Goal: Navigation & Orientation: Find specific page/section

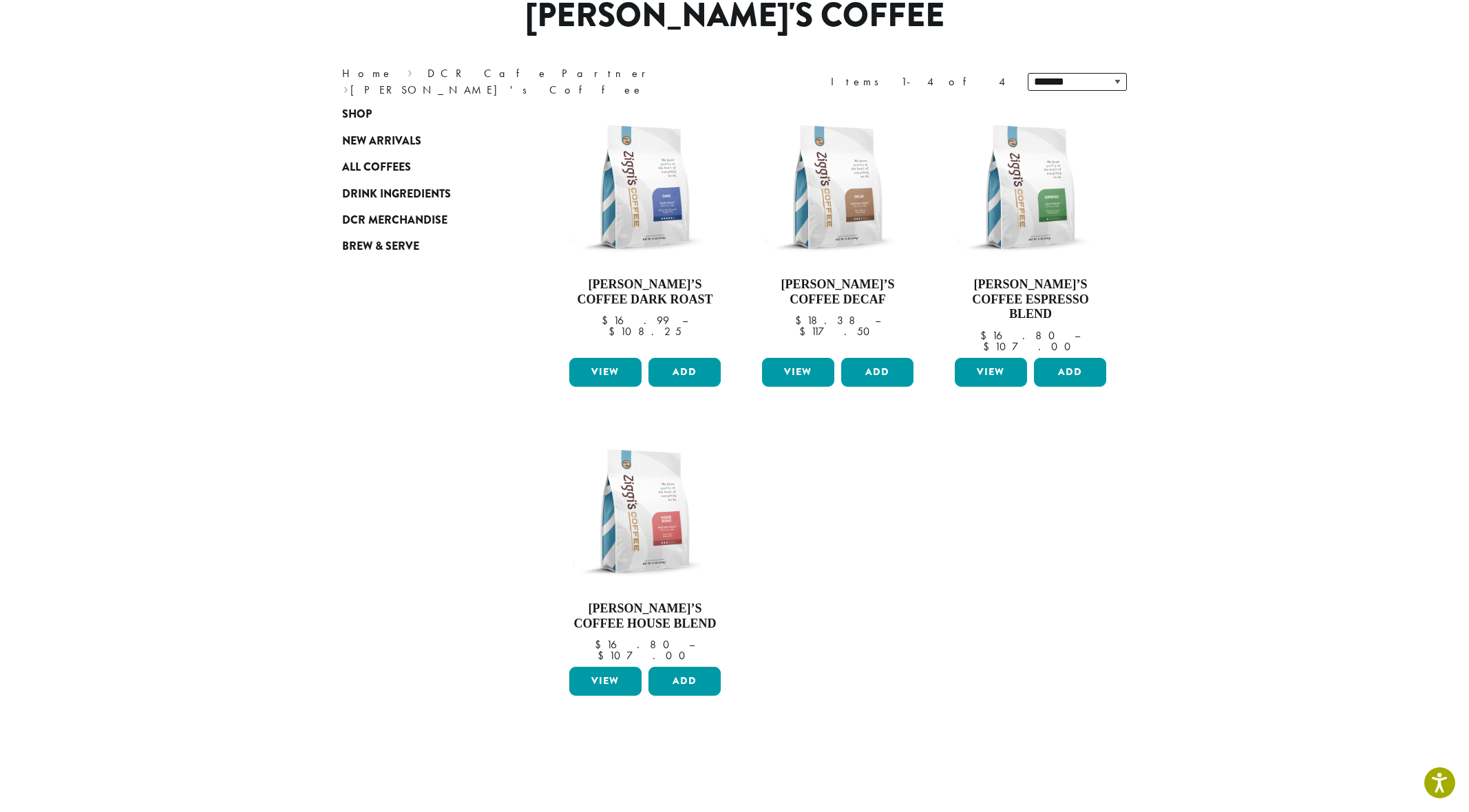
scroll to position [281, 0]
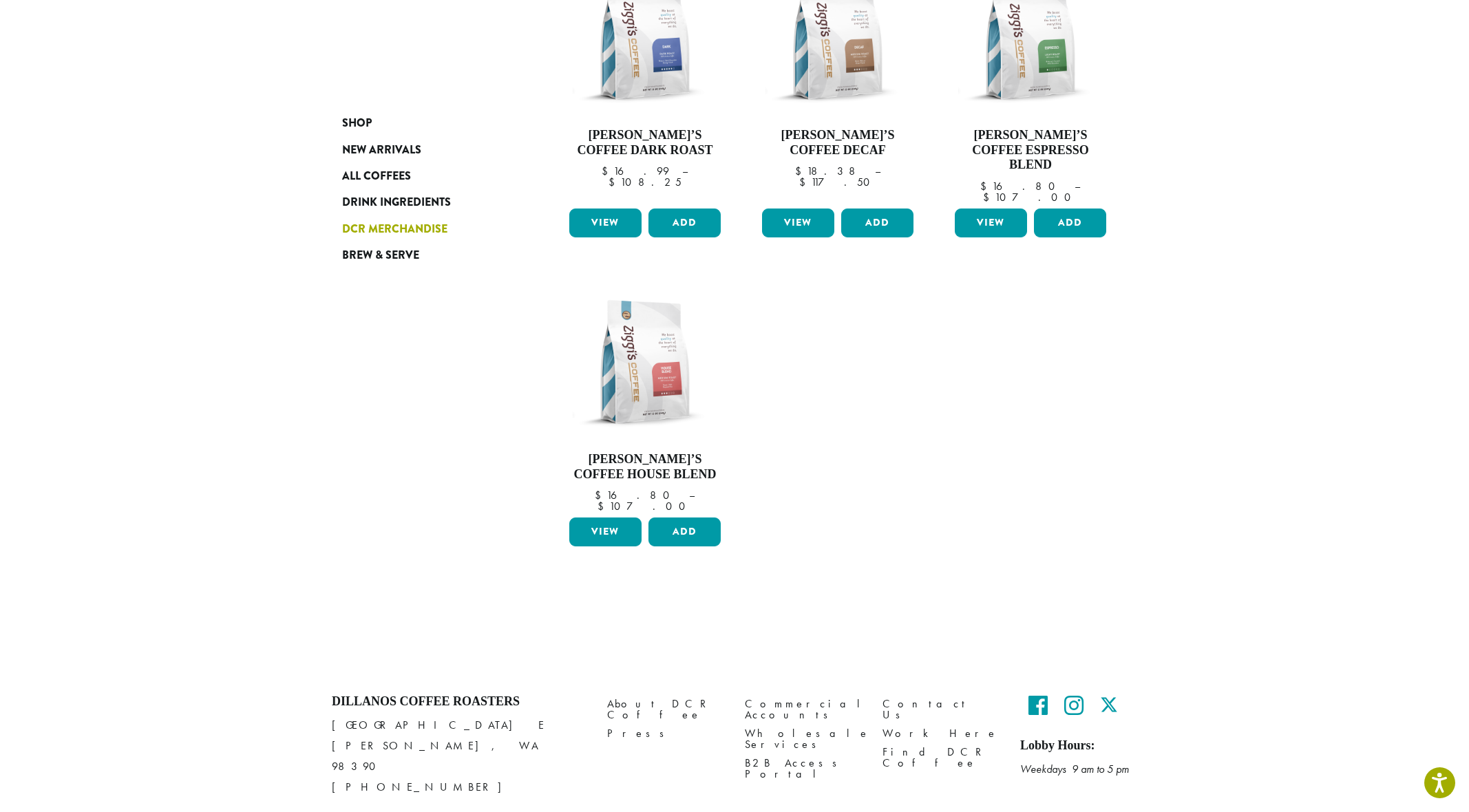
click at [375, 231] on span "DCR Merchandise" at bounding box center [394, 229] width 105 height 17
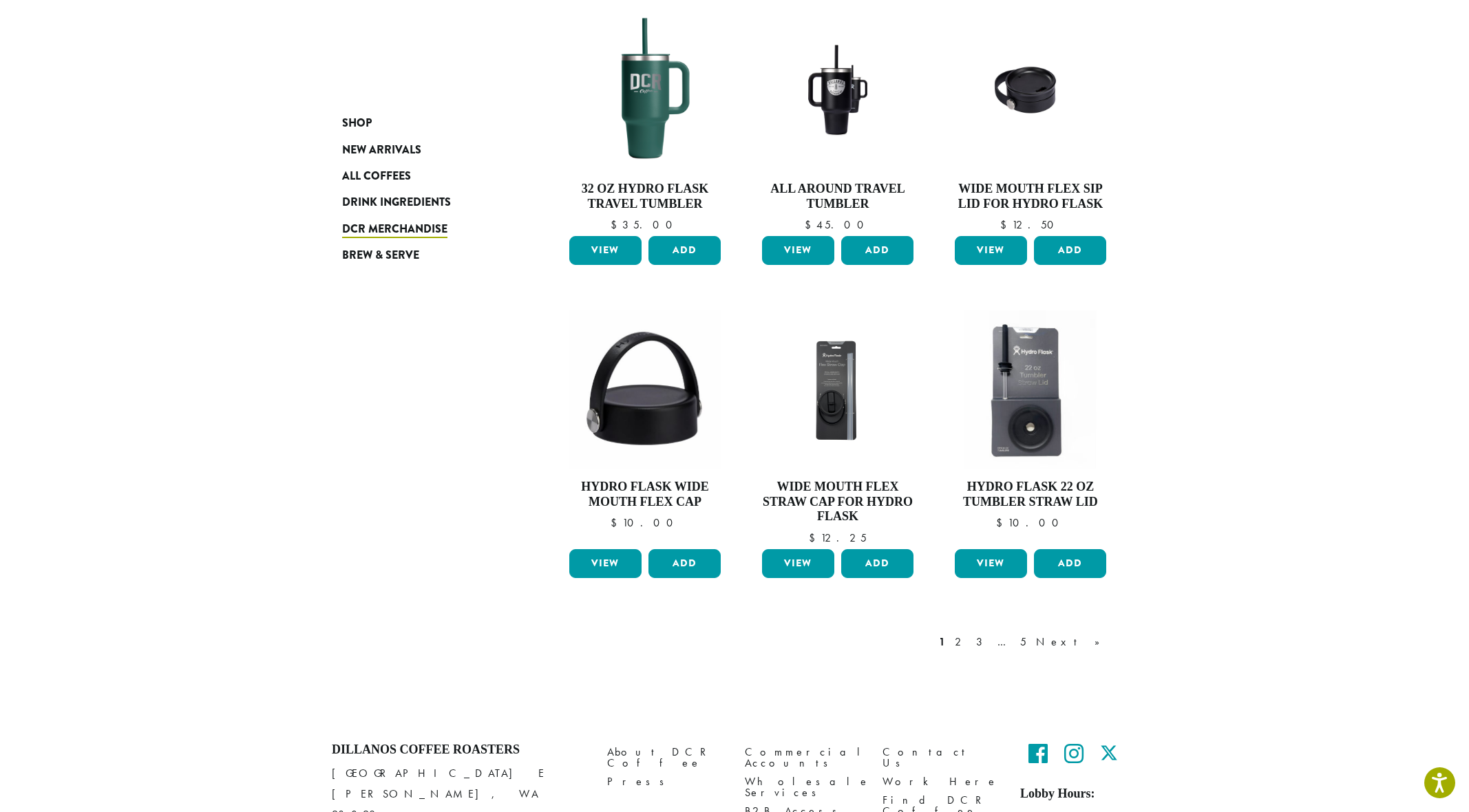
scroll to position [894, 0]
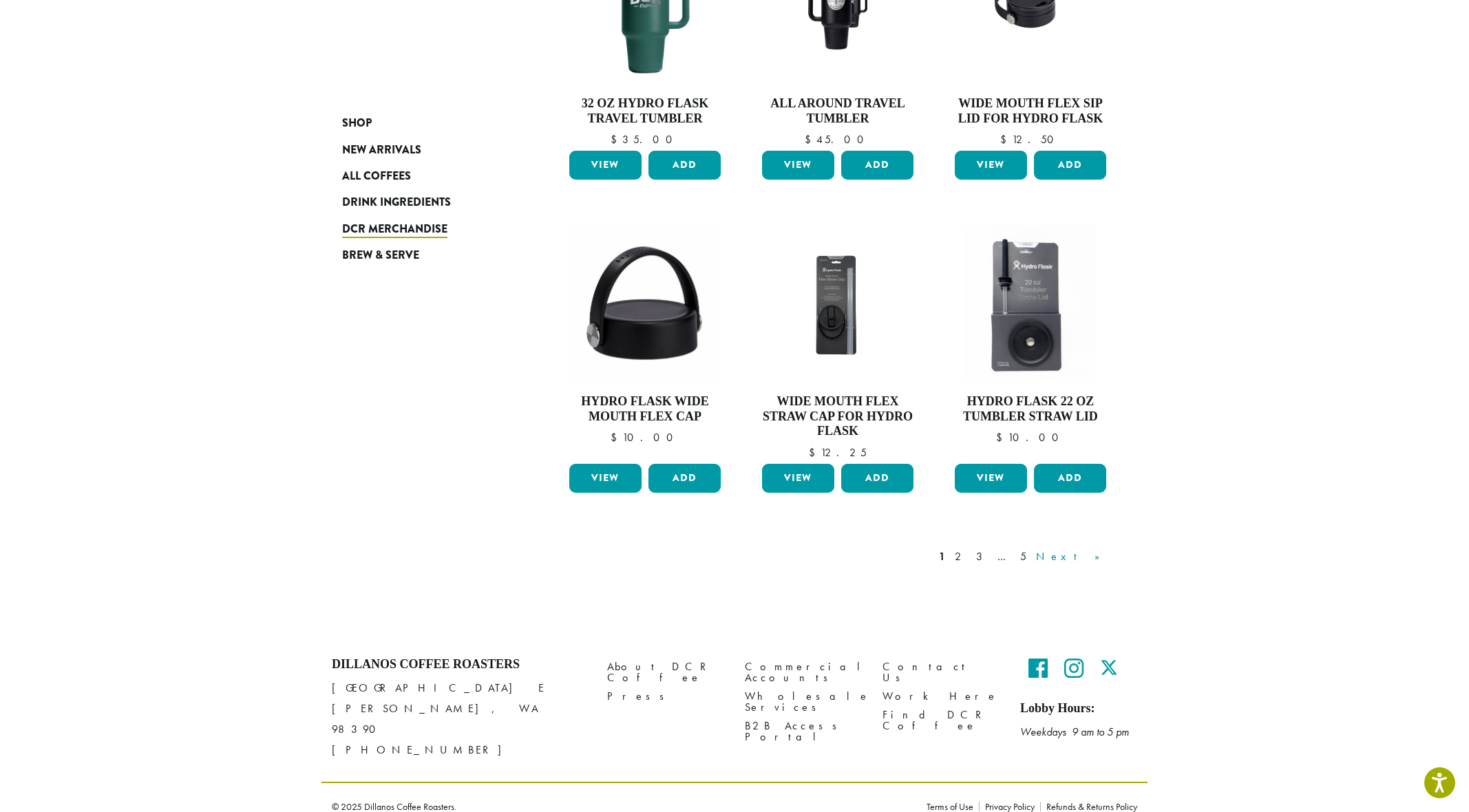
click at [1089, 561] on link "Next »" at bounding box center [1072, 557] width 79 height 17
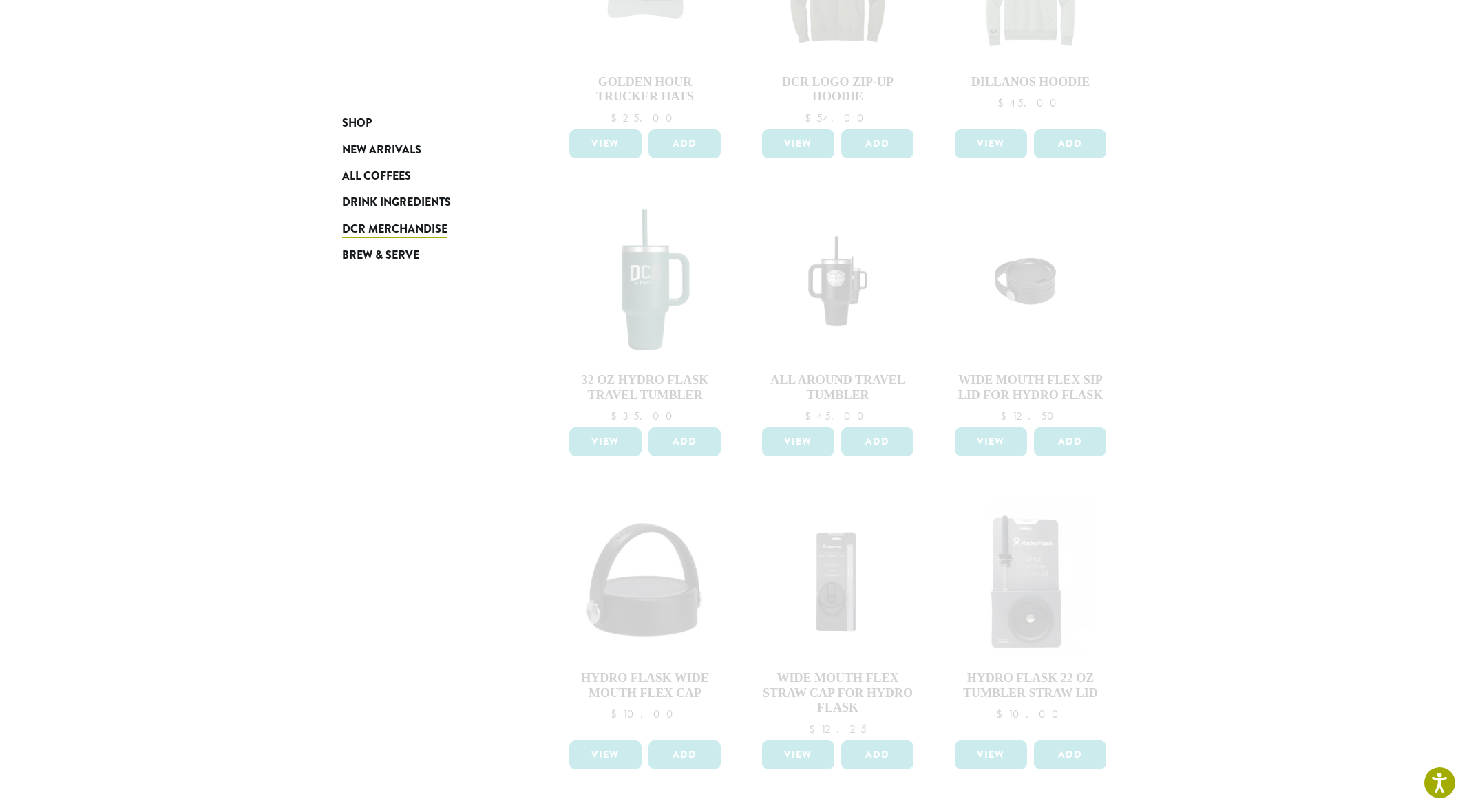
scroll to position [611, 0]
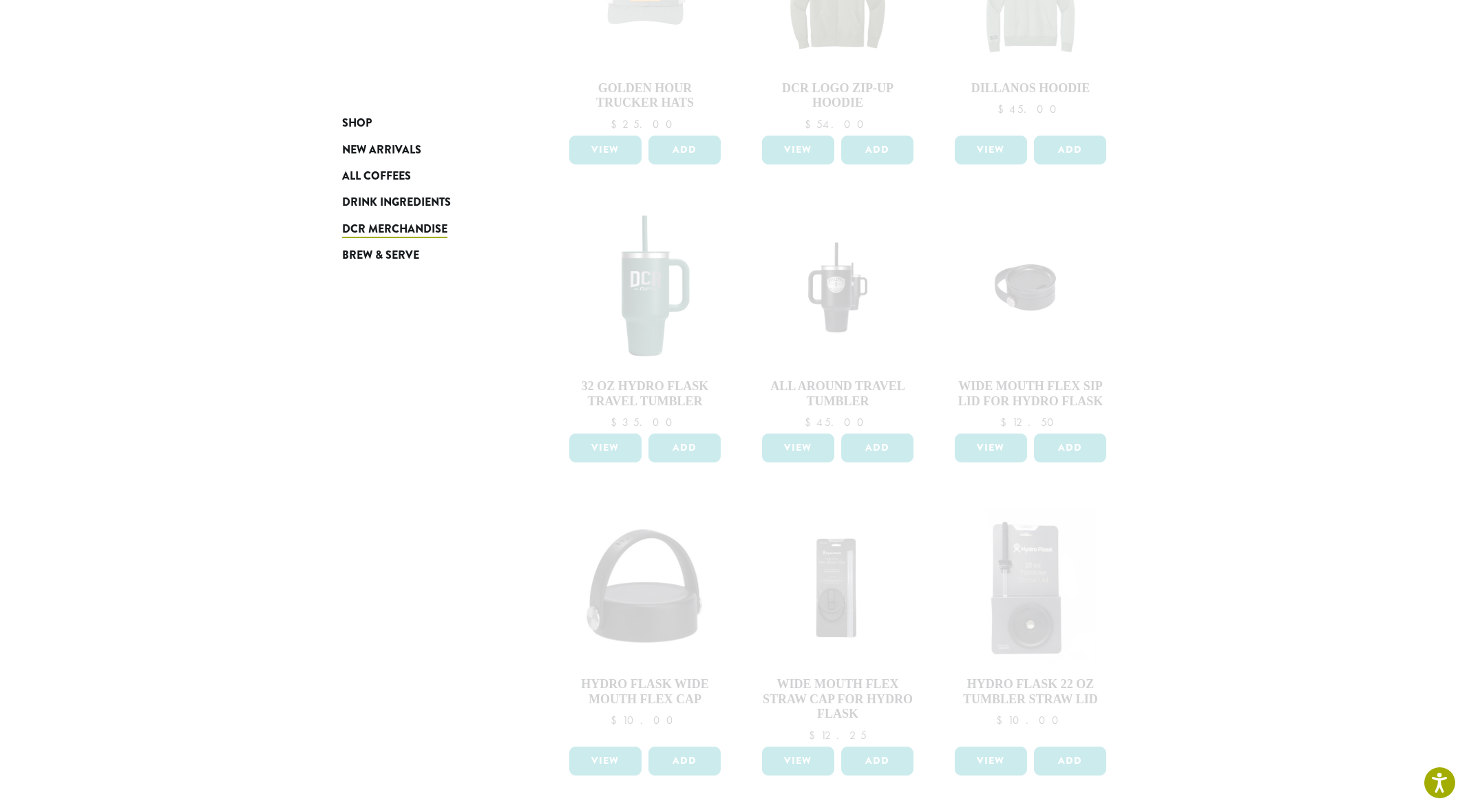
click at [1169, 297] on section "**********" at bounding box center [734, 166] width 1469 height 1504
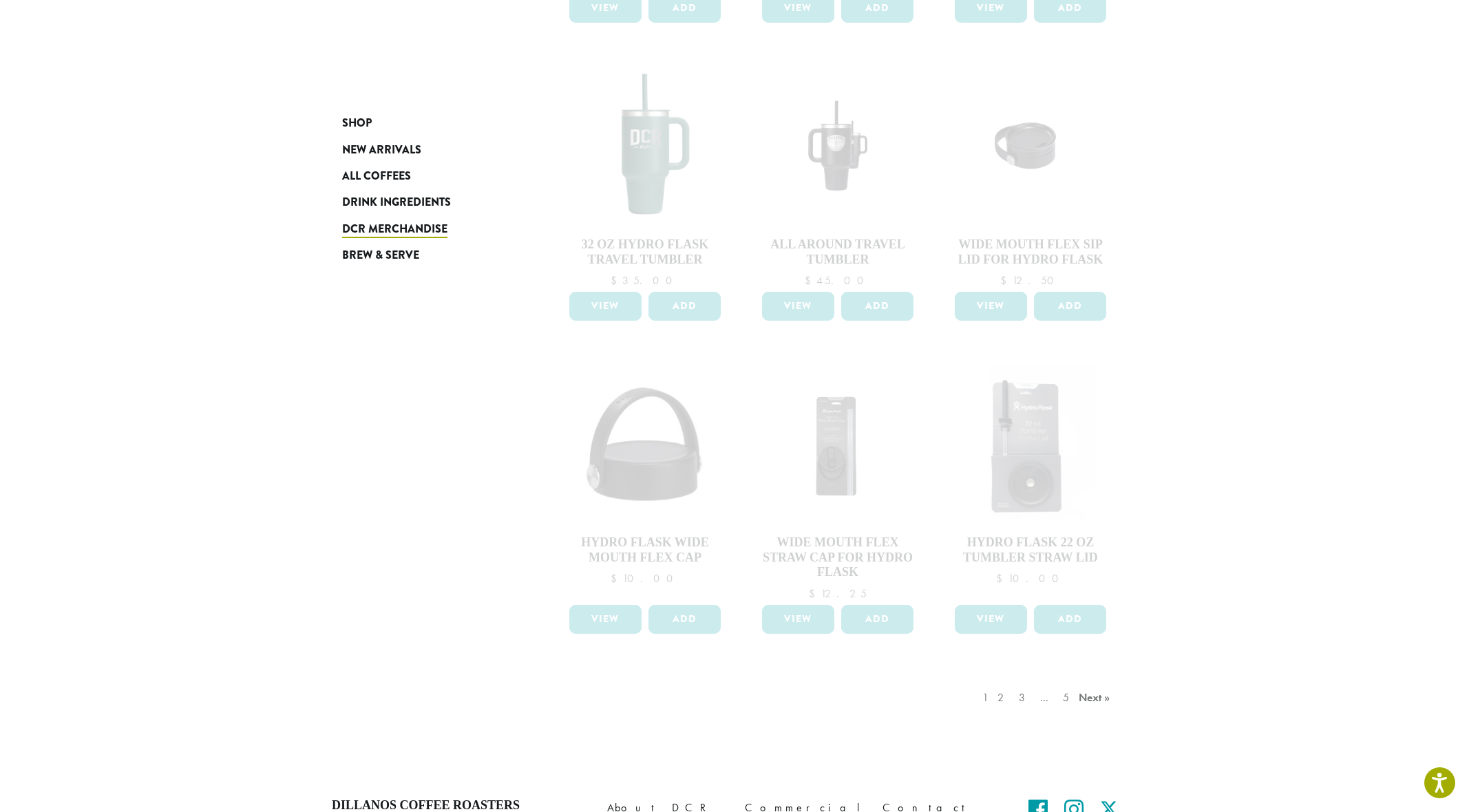
scroll to position [894, 0]
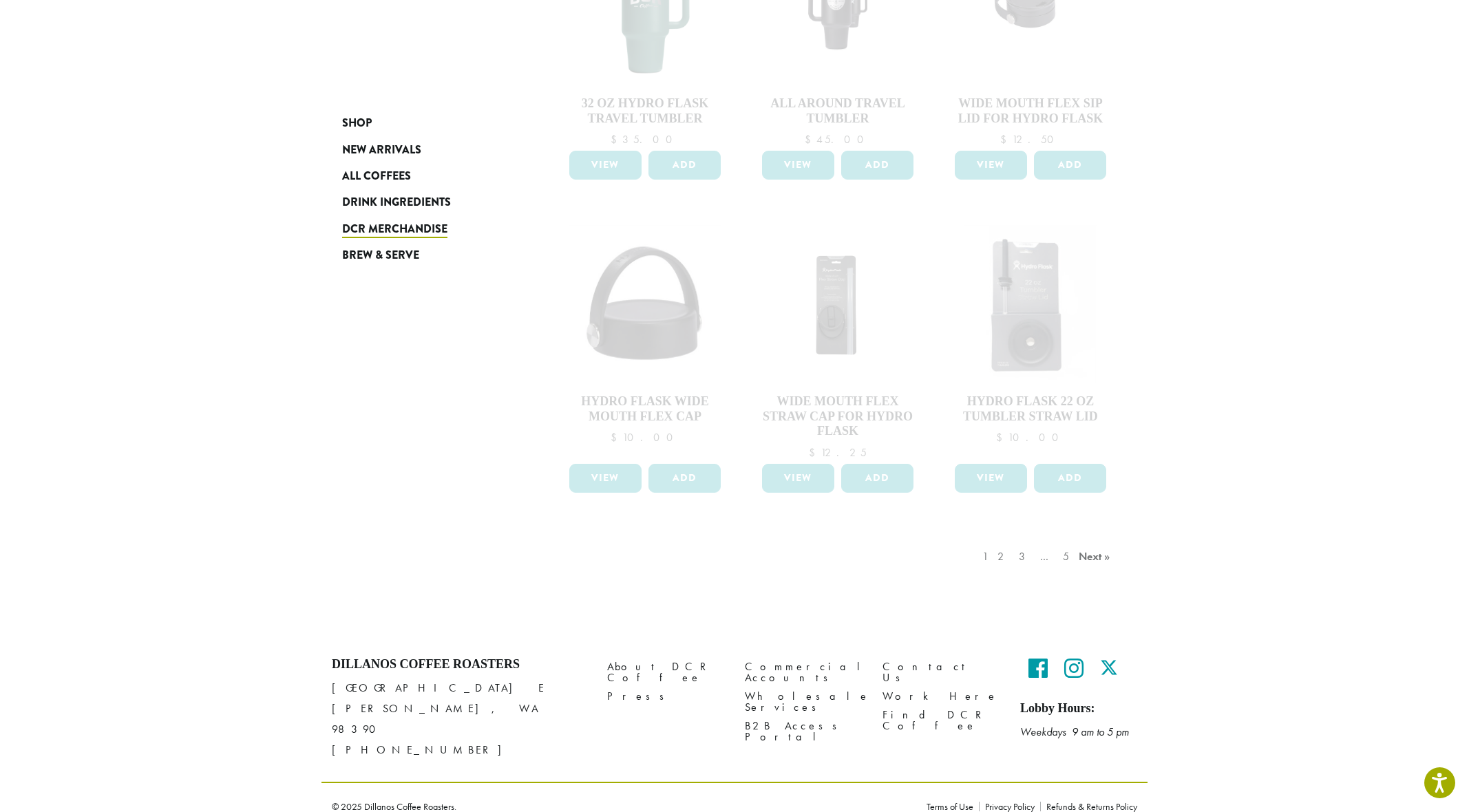
click at [1091, 559] on div "1 2 3 … 5 Next »" at bounding box center [1048, 570] width 137 height 64
click at [1017, 559] on div "1 2 3 … 5 Next »" at bounding box center [1048, 570] width 137 height 64
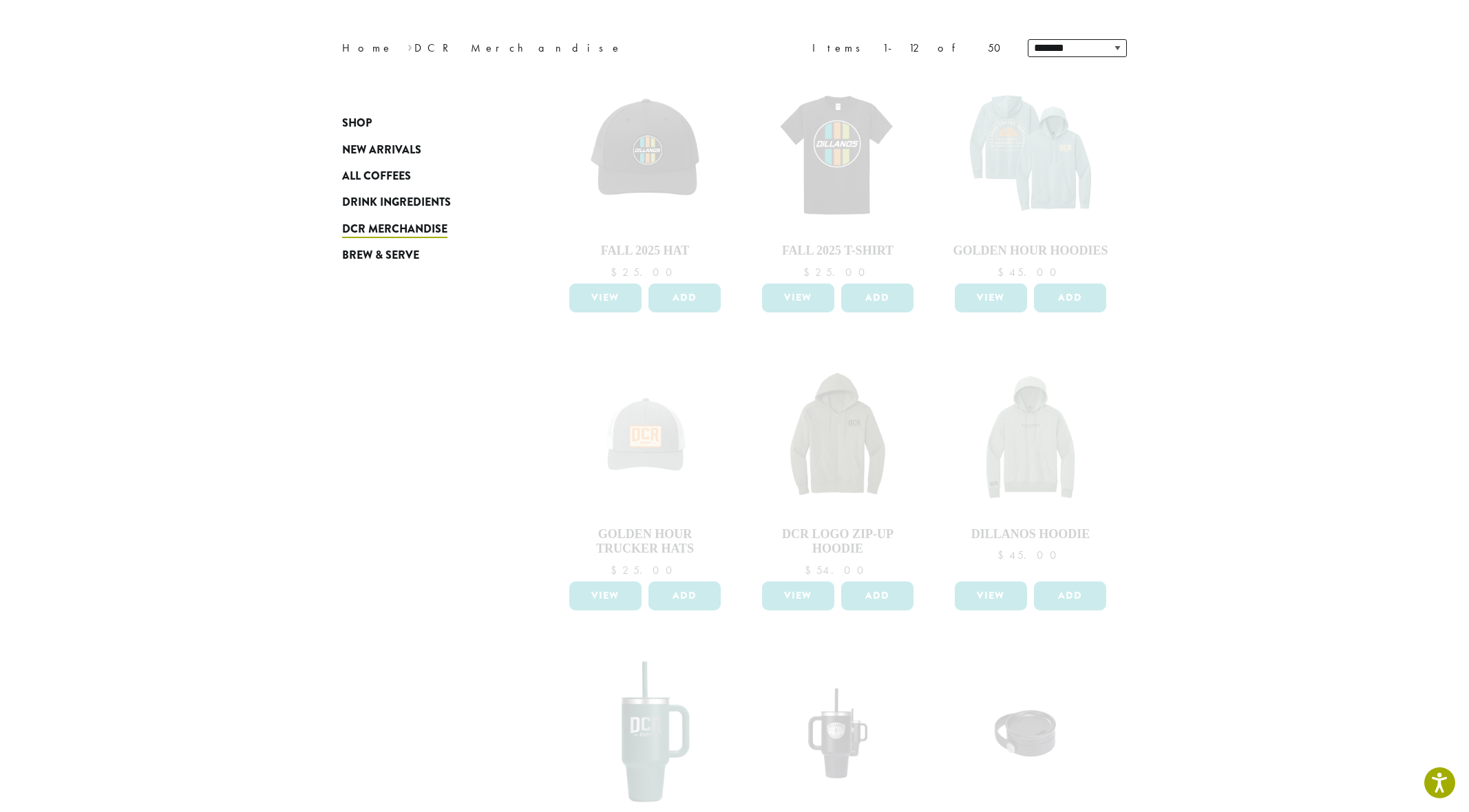
scroll to position [45, 0]
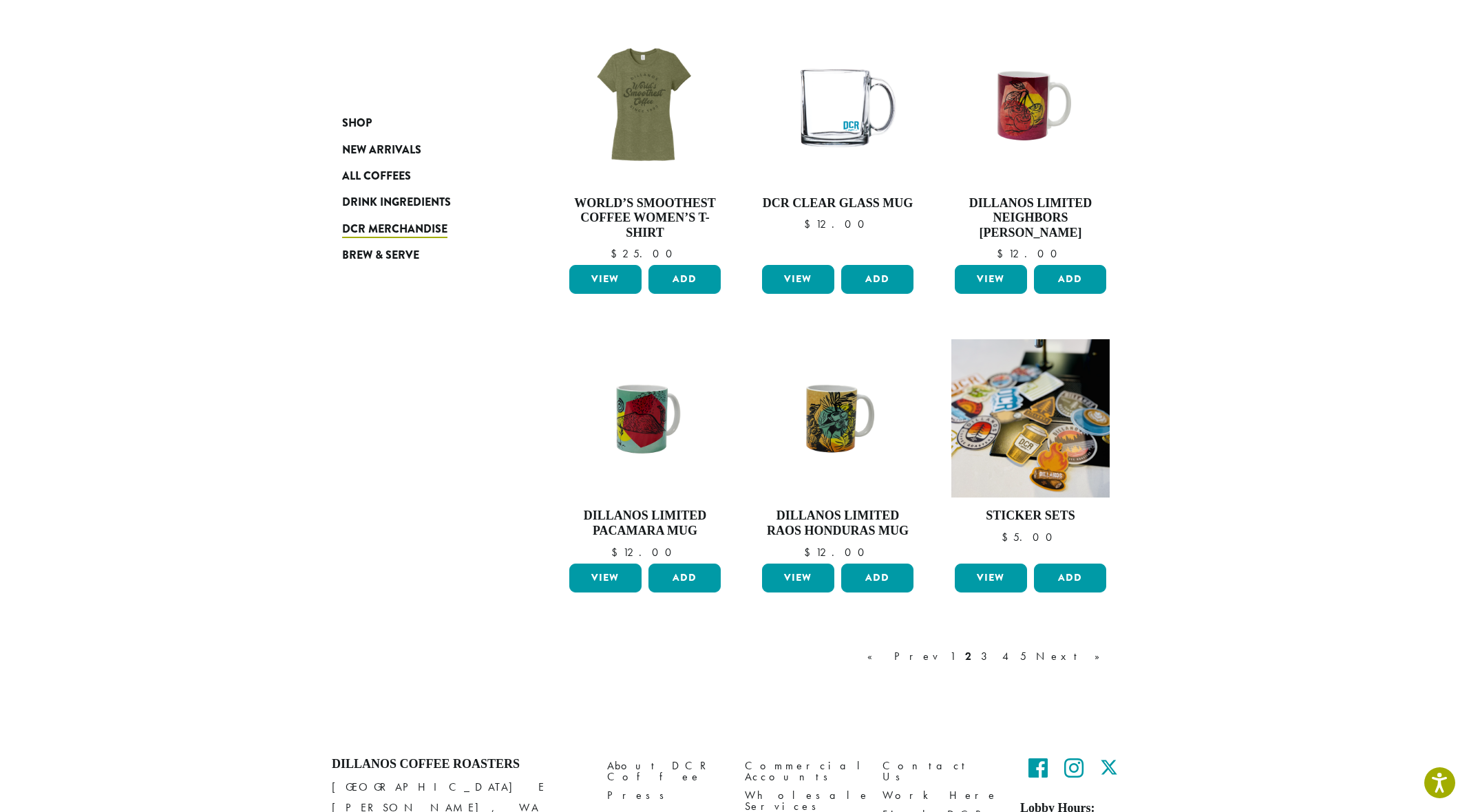
scroll to position [872, 0]
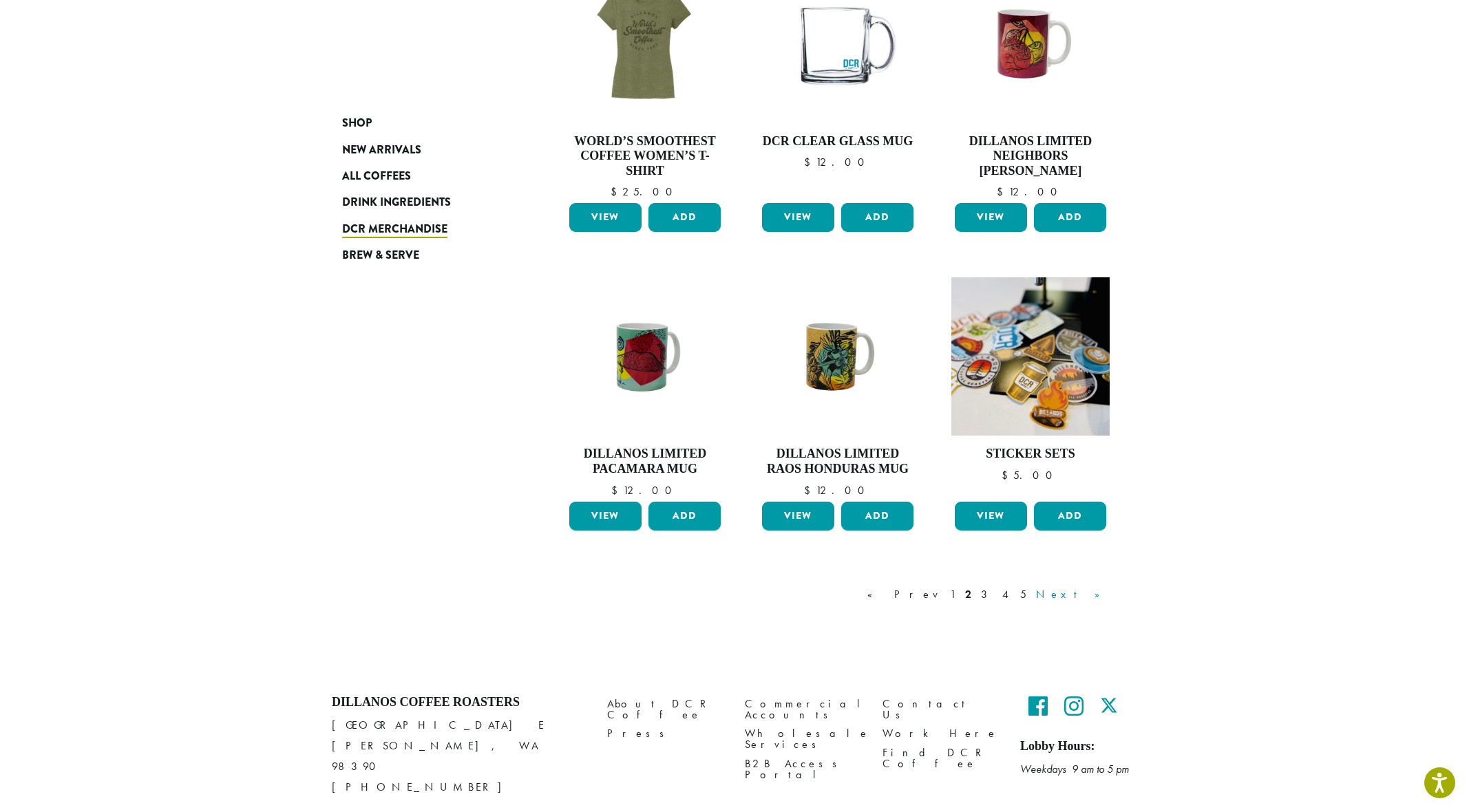
click at [1090, 598] on link "Next »" at bounding box center [1072, 595] width 79 height 17
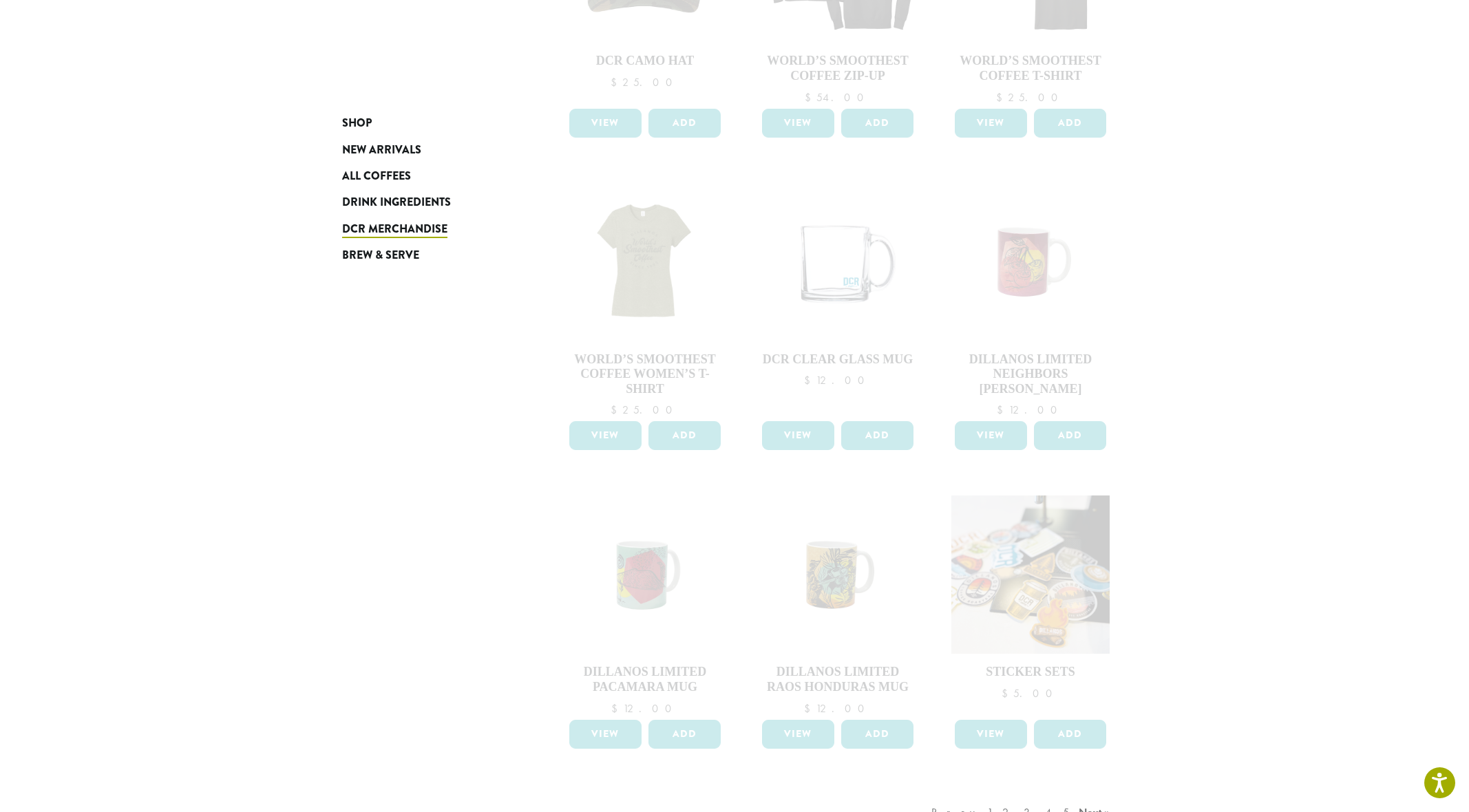
scroll to position [763, 0]
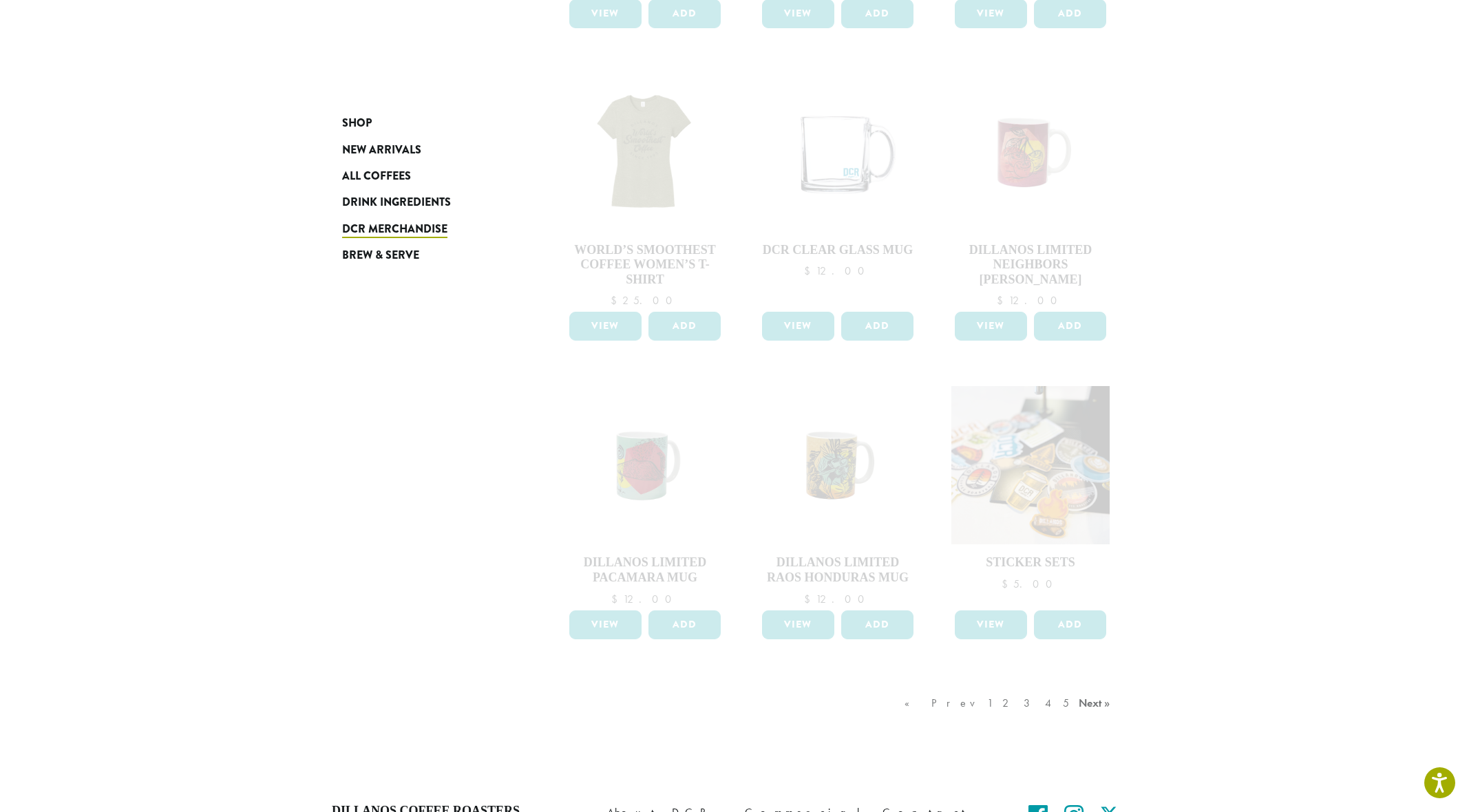
click at [1036, 705] on div "« Prev 1 2 3 4 5 Next »" at bounding box center [1009, 716] width 215 height 64
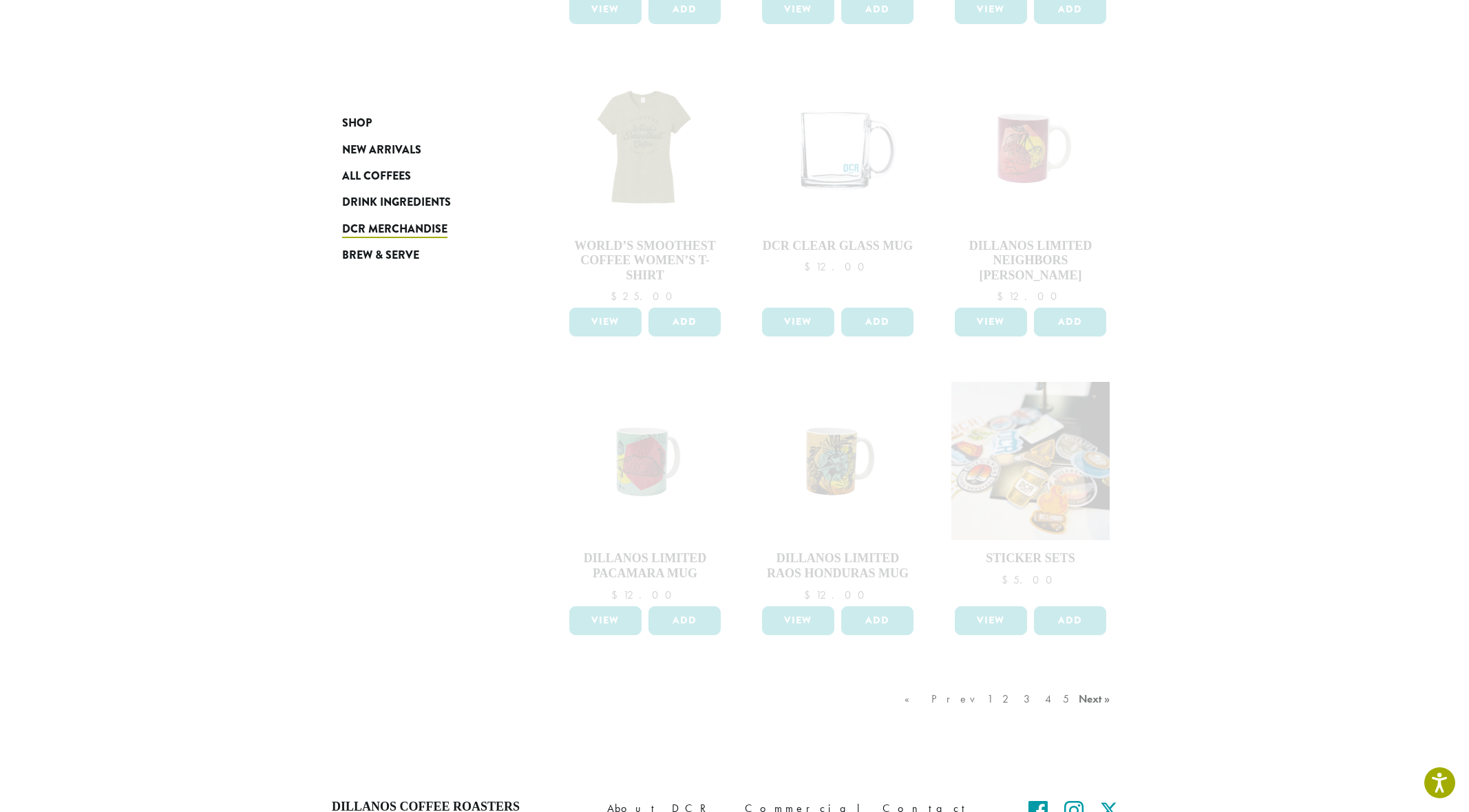
click at [1030, 699] on div "« Prev 1 2 3 4 5 Next »" at bounding box center [1009, 712] width 215 height 64
